Goal: Transaction & Acquisition: Purchase product/service

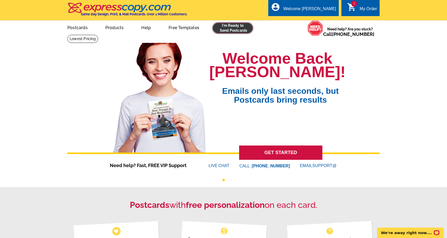
click at [225, 25] on link at bounding box center [233, 28] width 40 height 10
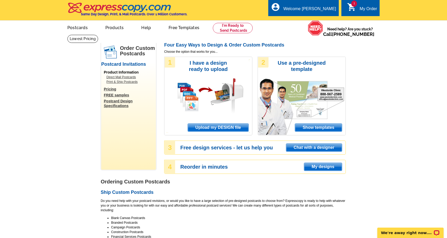
click at [211, 127] on span "Upload my DESIGN file" at bounding box center [218, 128] width 61 height 8
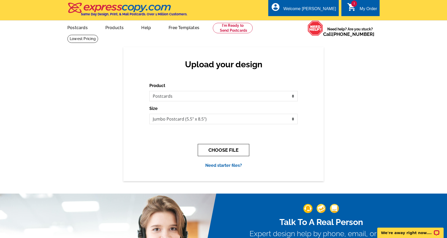
click at [227, 149] on button "CHOOSE FILE" at bounding box center [223, 150] width 51 height 12
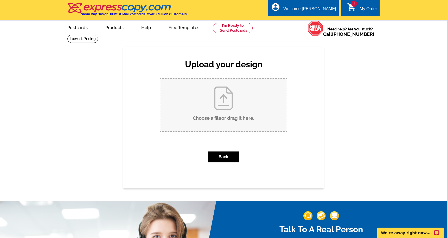
click at [227, 113] on input "Choose a file or drag it here ." at bounding box center [223, 105] width 126 height 53
type input "C:\fakepath\Just Listed Sun Village Postcard.pdf"
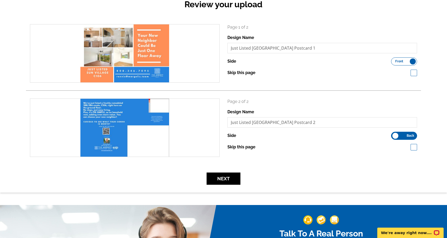
scroll to position [60, 0]
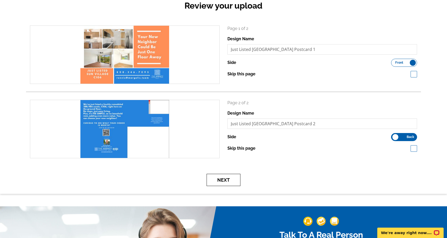
click at [230, 181] on button "Next" at bounding box center [223, 180] width 34 height 12
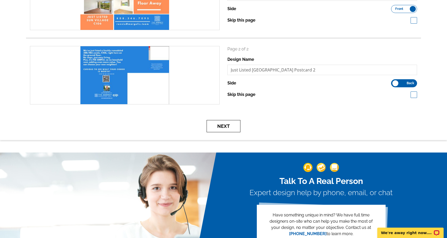
scroll to position [114, 0]
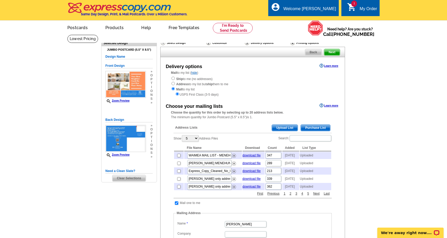
click at [280, 126] on span "Upload List" at bounding box center [285, 128] width 26 height 6
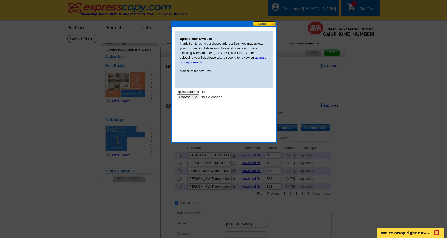
click at [196, 97] on input "file" at bounding box center [209, 96] width 66 height 5
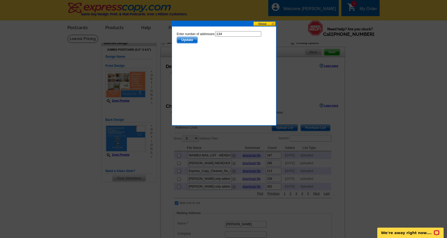
click at [190, 40] on span "Update" at bounding box center [187, 40] width 21 height 6
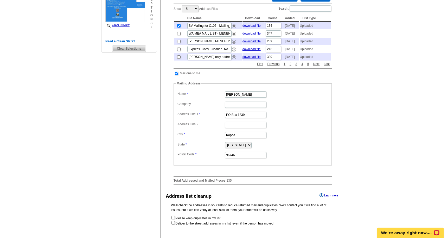
scroll to position [133, 0]
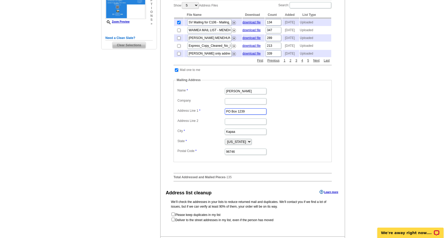
drag, startPoint x: 250, startPoint y: 122, endPoint x: 215, endPoint y: 123, distance: 34.6
click at [215, 123] on dl "Label Mail-To-Me Name Ronnie Margolis Company Address Line 1 PO Box 1239 Addres…" at bounding box center [252, 121] width 153 height 69
type input "3-3400 Kuhio Highway"
type input "Unit B208"
drag, startPoint x: 248, startPoint y: 143, endPoint x: 188, endPoint y: 136, distance: 60.3
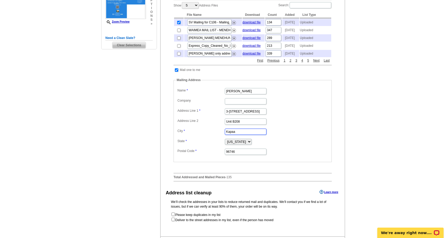
click at [183, 136] on dl "Label Mail-To-Me Name Ronnie Margolis Company Address Line 1 3-3400 Kuhio Highw…" at bounding box center [252, 121] width 153 height 69
type input "Lihue"
click at [311, 105] on dd at bounding box center [252, 101] width 153 height 8
click at [241, 155] on input "96746" at bounding box center [246, 152] width 42 height 6
type input "96766"
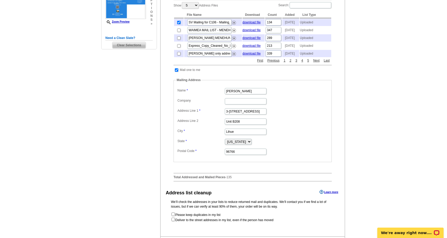
click at [273, 115] on dd "3-3400 Kuhio Highway" at bounding box center [252, 111] width 153 height 8
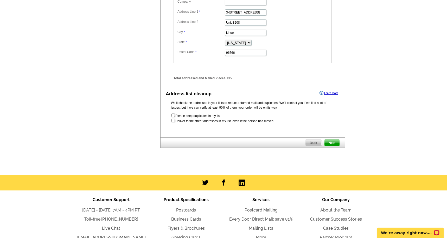
scroll to position [266, 0]
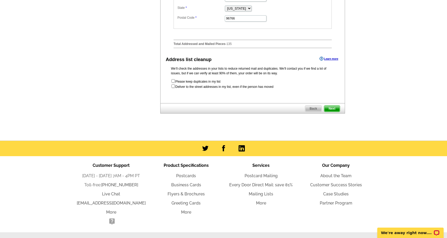
click at [336, 112] on span "Next" at bounding box center [332, 109] width 16 height 6
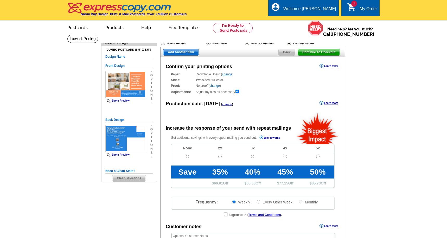
radio input "false"
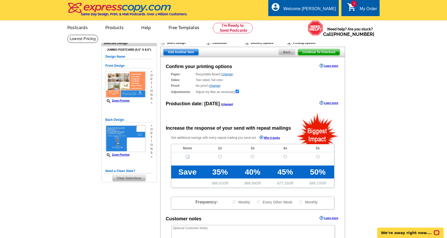
click at [188, 156] on input "radio" at bounding box center [187, 156] width 3 height 3
radio input "true"
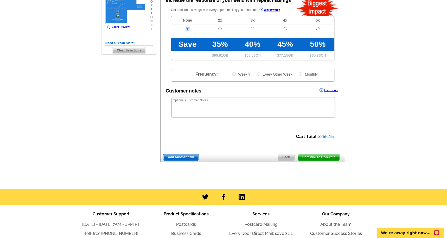
scroll to position [129, 0]
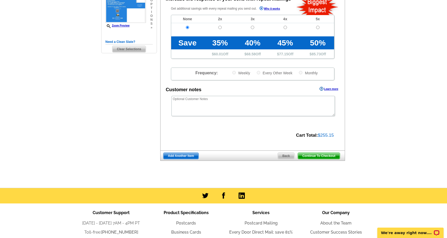
click at [320, 155] on span "Continue To Checkout" at bounding box center [319, 156] width 42 height 6
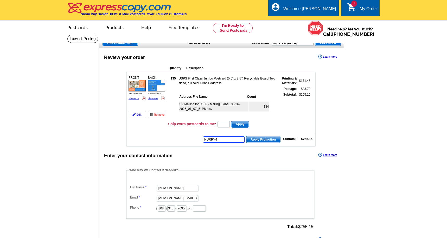
type input "HURRY40"
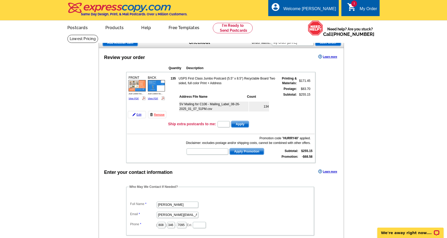
type input "hurry40"
type input "chat20"
type input "KELLERQ12010"
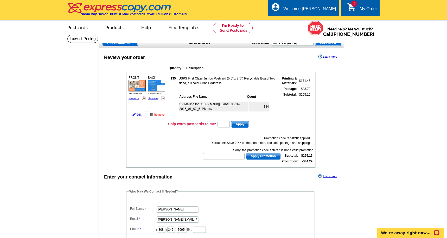
type input "GROW0924"
type input "GETSTARTED"
type input "ECHP11"
type input "PMUSA50"
type input "E6585"
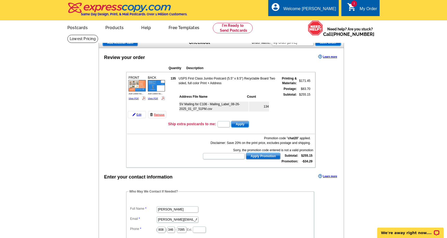
type input "GROW1120"
type input "E21MOM20"
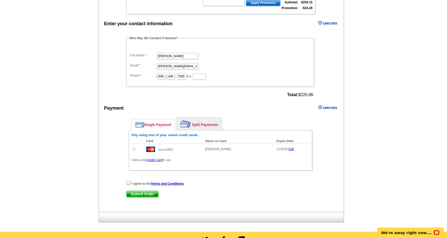
scroll to position [155, 0]
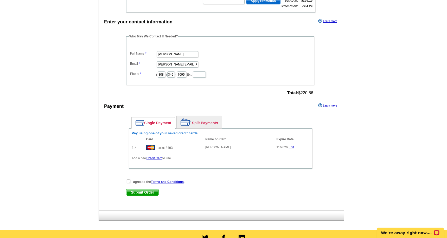
click at [133, 147] on input "radio" at bounding box center [133, 147] width 3 height 3
radio input "true"
click at [127, 180] on input "checkbox" at bounding box center [128, 181] width 3 height 3
checkbox input "true"
click at [140, 193] on span "Submit Order" at bounding box center [142, 192] width 32 height 6
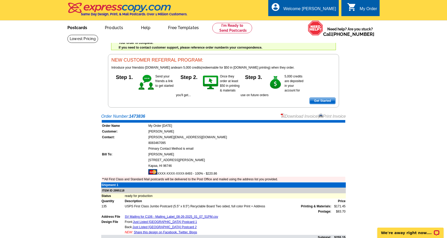
click at [80, 27] on link "Postcards" at bounding box center [77, 27] width 36 height 12
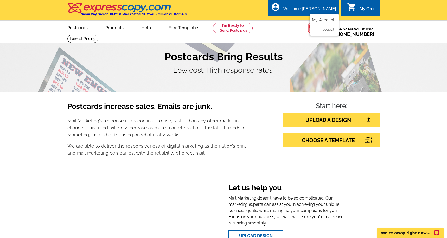
click at [327, 18] on link "My Account" at bounding box center [323, 20] width 22 height 5
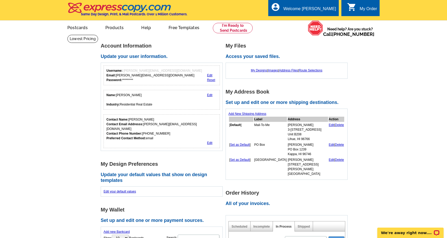
scroll to position [1, 0]
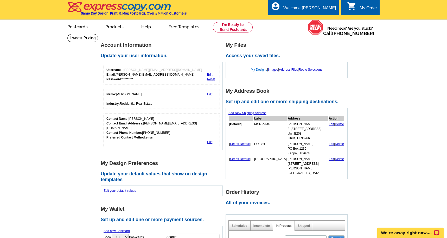
click at [257, 69] on link "My Designs" at bounding box center [259, 70] width 16 height 4
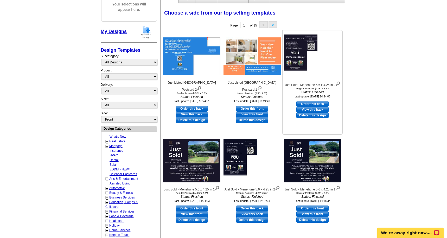
scroll to position [70, 0]
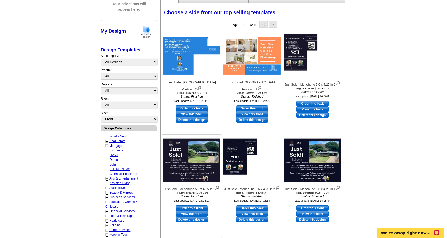
click at [192, 206] on link "Order this front" at bounding box center [191, 208] width 32 height 6
select select "1"
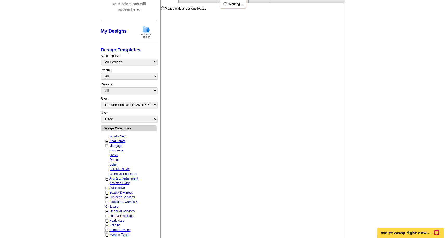
scroll to position [0, 0]
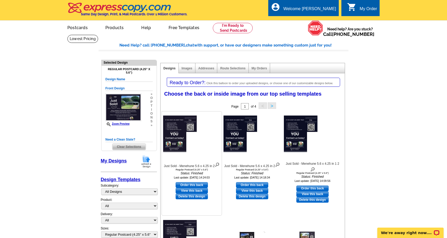
click at [193, 183] on link "Order this back" at bounding box center [191, 185] width 32 height 6
select select "front"
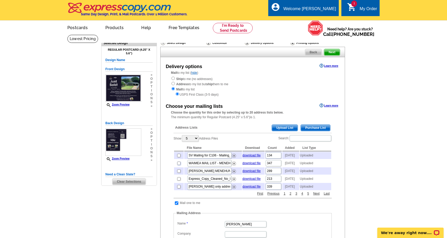
click at [178, 165] on input "checkbox" at bounding box center [178, 163] width 3 height 3
checkbox input "true"
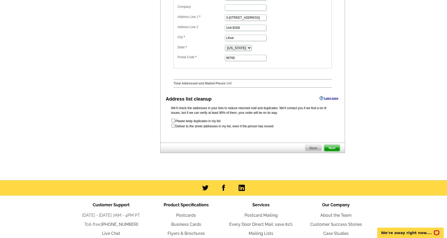
scroll to position [228, 0]
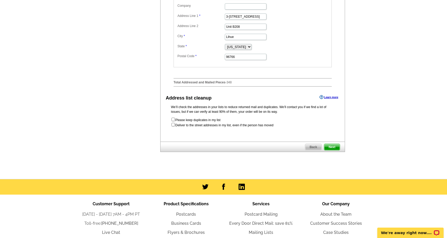
click at [333, 150] on span "Next" at bounding box center [332, 147] width 16 height 6
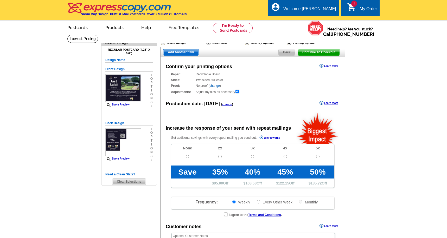
radio input "false"
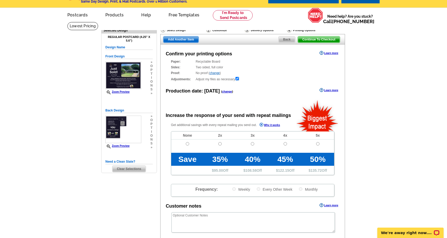
scroll to position [10, 0]
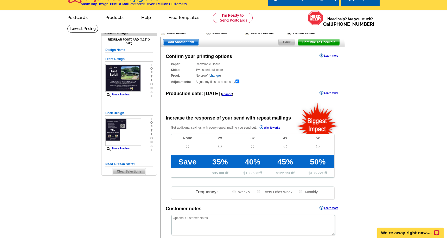
click at [317, 40] on span "Continue To Checkout" at bounding box center [319, 42] width 42 height 6
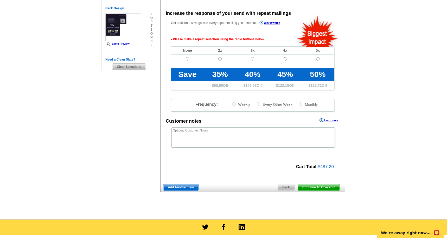
scroll to position [116, 0]
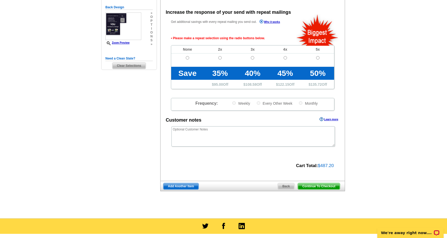
click at [319, 187] on span "Continue To Checkout" at bounding box center [319, 186] width 42 height 6
click at [186, 57] on input "radio" at bounding box center [187, 57] width 3 height 3
radio input "true"
click at [324, 184] on span "Continue To Checkout" at bounding box center [319, 186] width 42 height 6
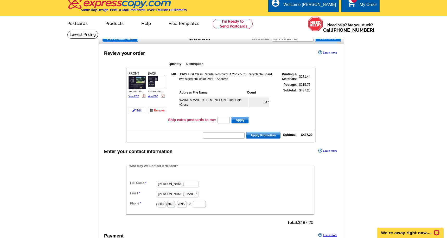
click at [258, 134] on span "Apply Promotion" at bounding box center [263, 135] width 34 height 6
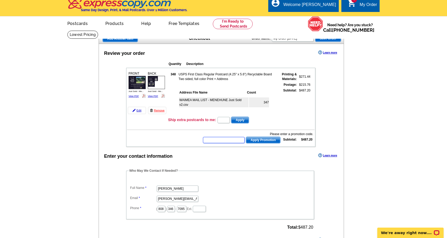
click at [235, 141] on input "text" at bounding box center [224, 140] width 42 height 6
type input "MOESFEDR"
type input "BHHS13T"
type input "DEALAM"
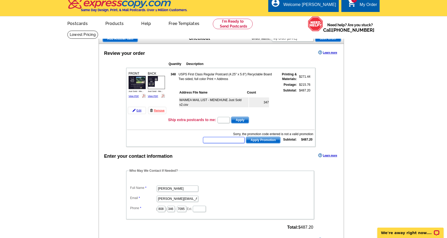
type input "E21SPR2021"
type input "E21BUNDLE40"
type input "DSODOEGTT"
type input "E6820"
type input "E30CAMPAIGNS"
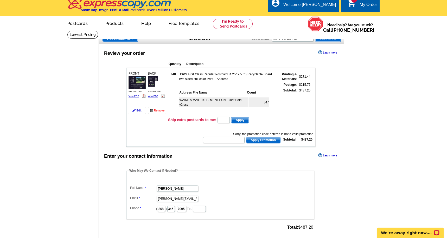
type input "E20DSTFALL21"
type input "WEB2654"
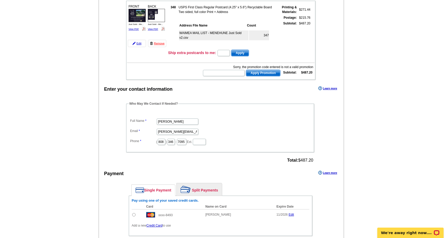
scroll to position [73, 0]
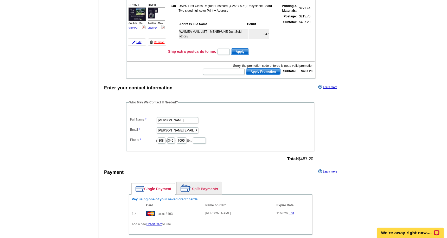
click at [135, 214] on input "radio" at bounding box center [133, 213] width 3 height 3
radio input "true"
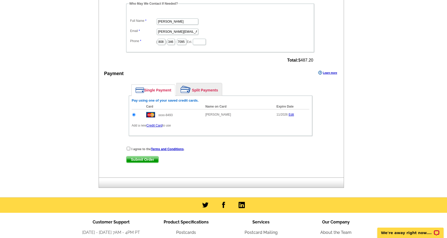
scroll to position [172, 0]
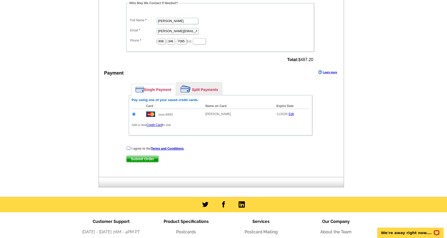
click at [129, 148] on input "checkbox" at bounding box center [128, 147] width 3 height 3
checkbox input "true"
click at [137, 157] on span "Submit Order" at bounding box center [142, 159] width 32 height 6
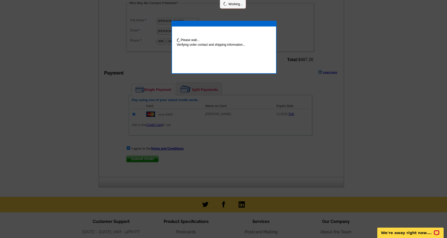
scroll to position [170, 0]
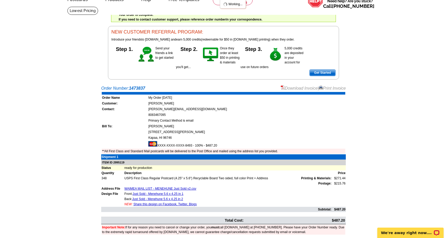
scroll to position [25, 0]
